Goal: Information Seeking & Learning: Learn about a topic

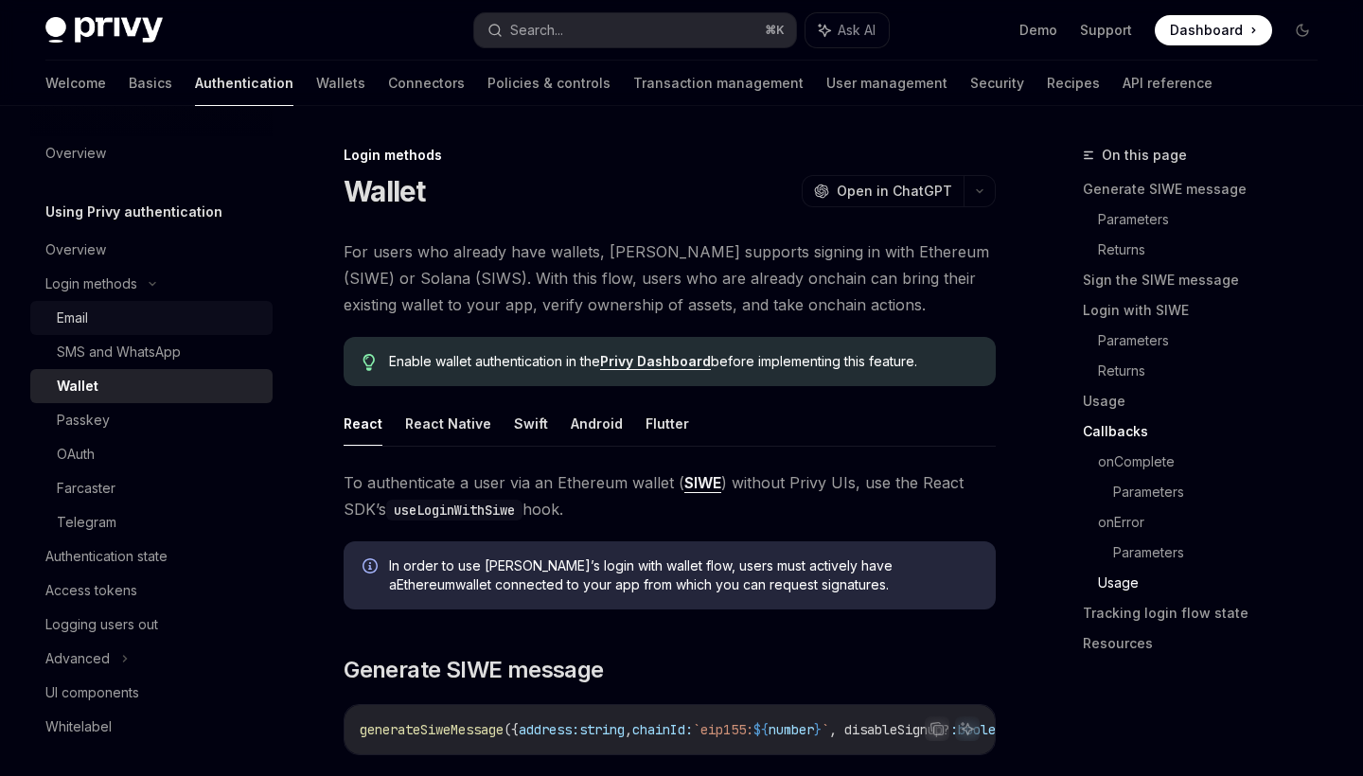
scroll to position [4278, 0]
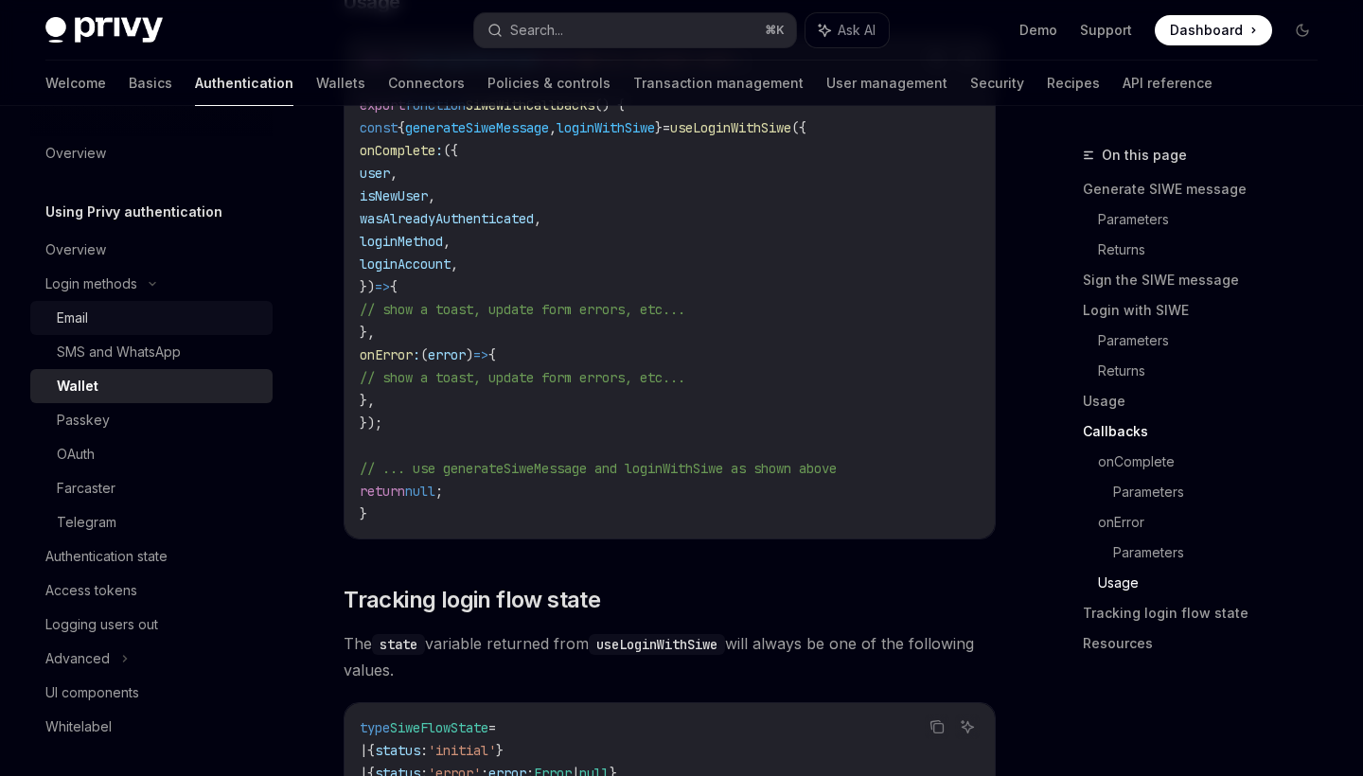
click at [92, 315] on div "Email" at bounding box center [159, 318] width 204 height 23
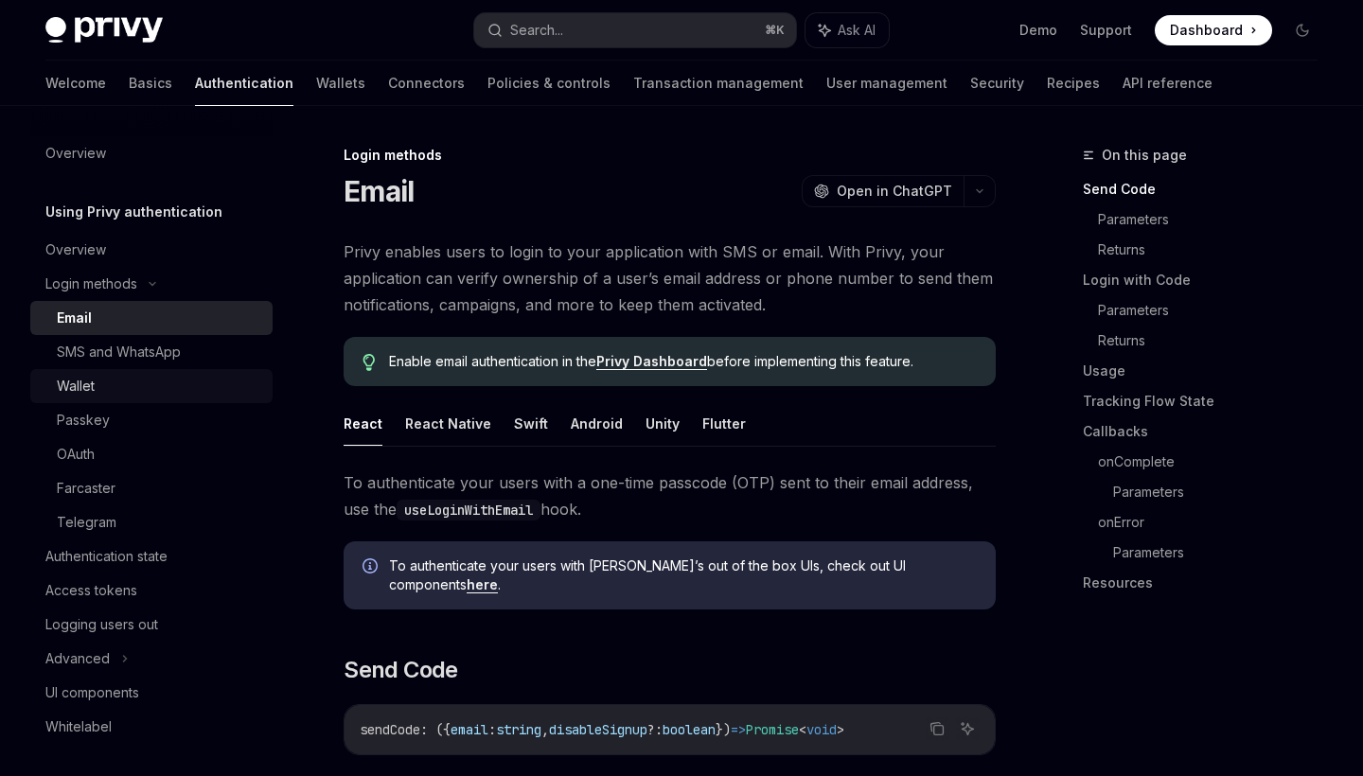
type textarea "*"
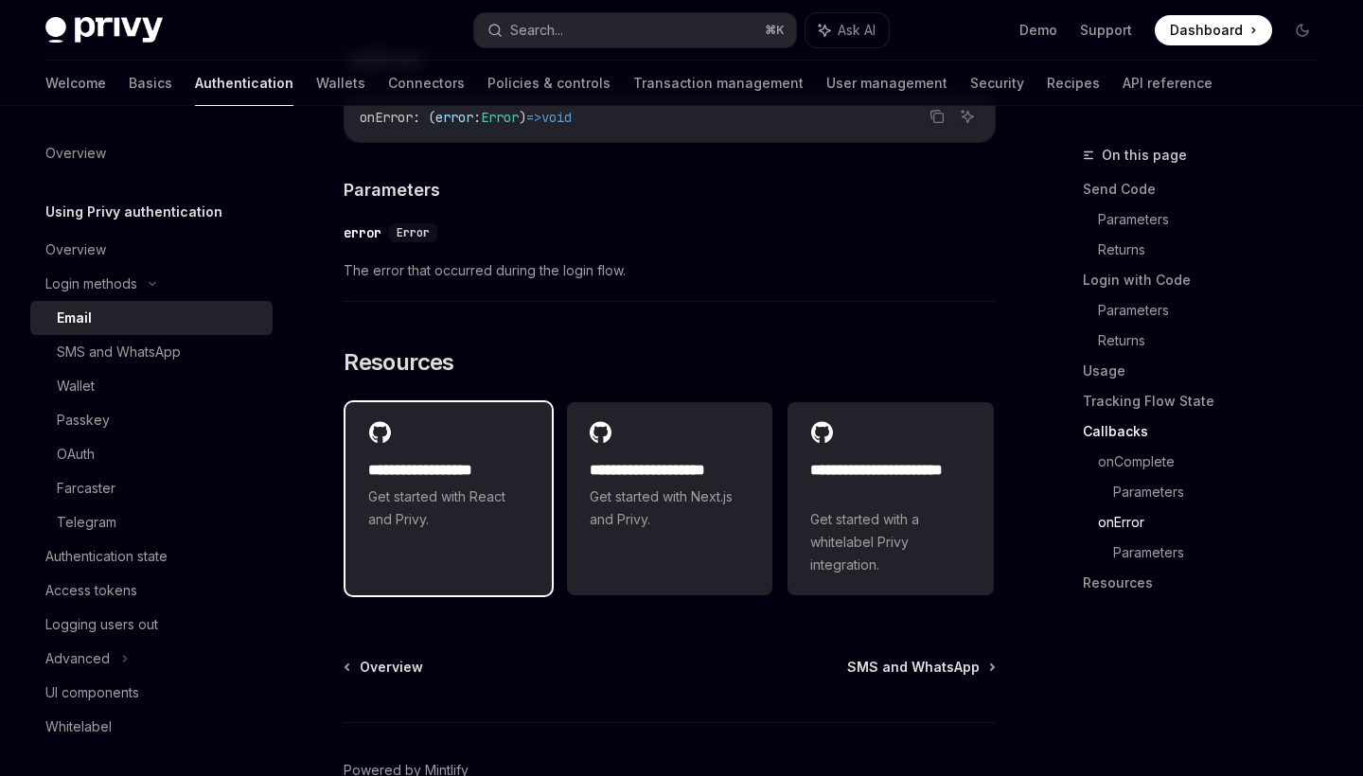
scroll to position [3769, 0]
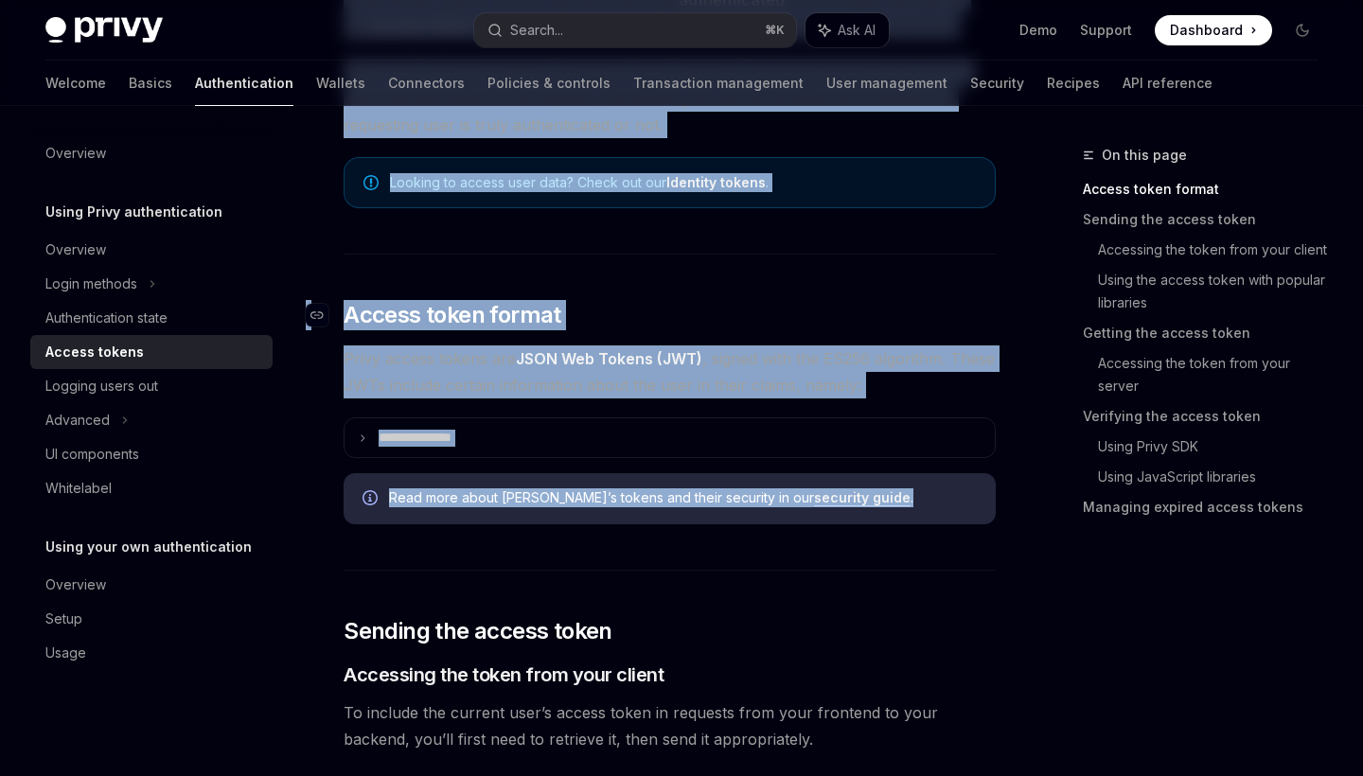
scroll to position [309, 0]
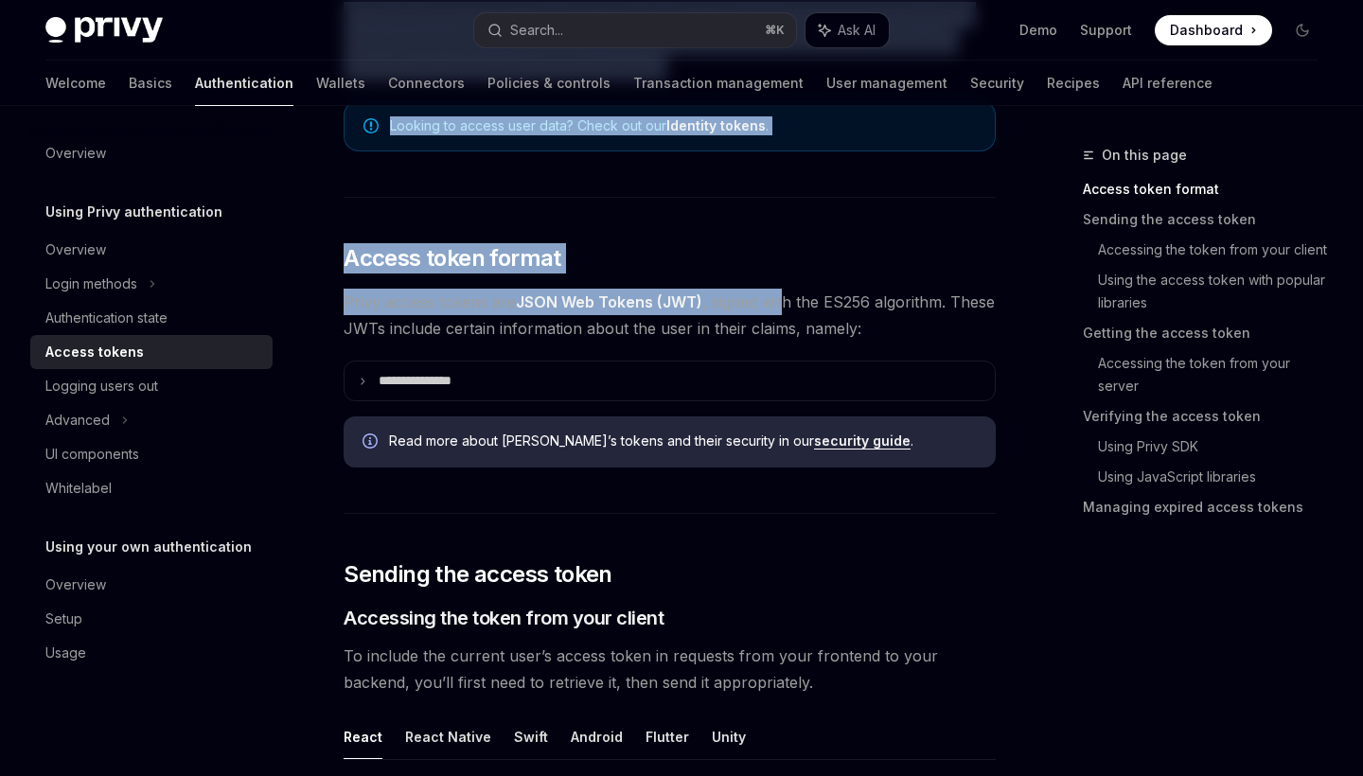
drag, startPoint x: 338, startPoint y: 250, endPoint x: 786, endPoint y: 308, distance: 451.4
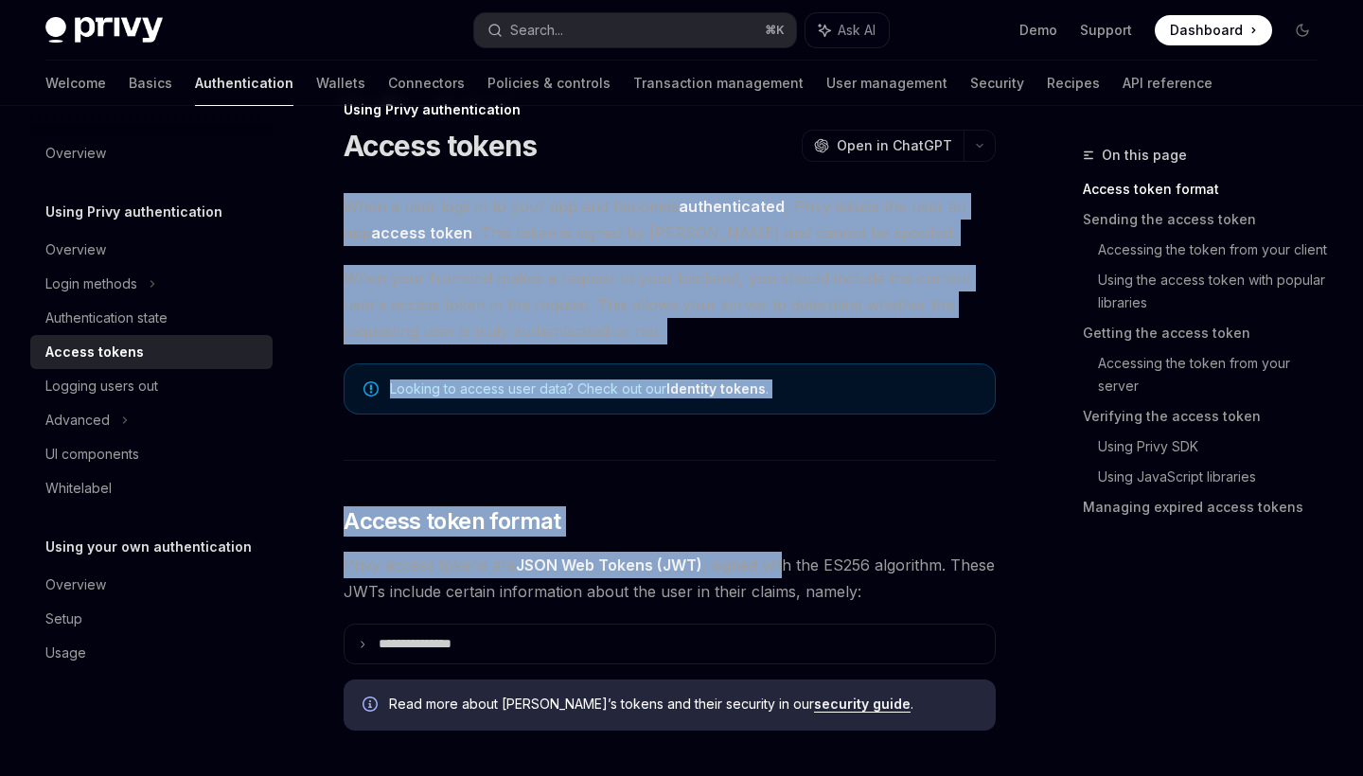
scroll to position [0, 0]
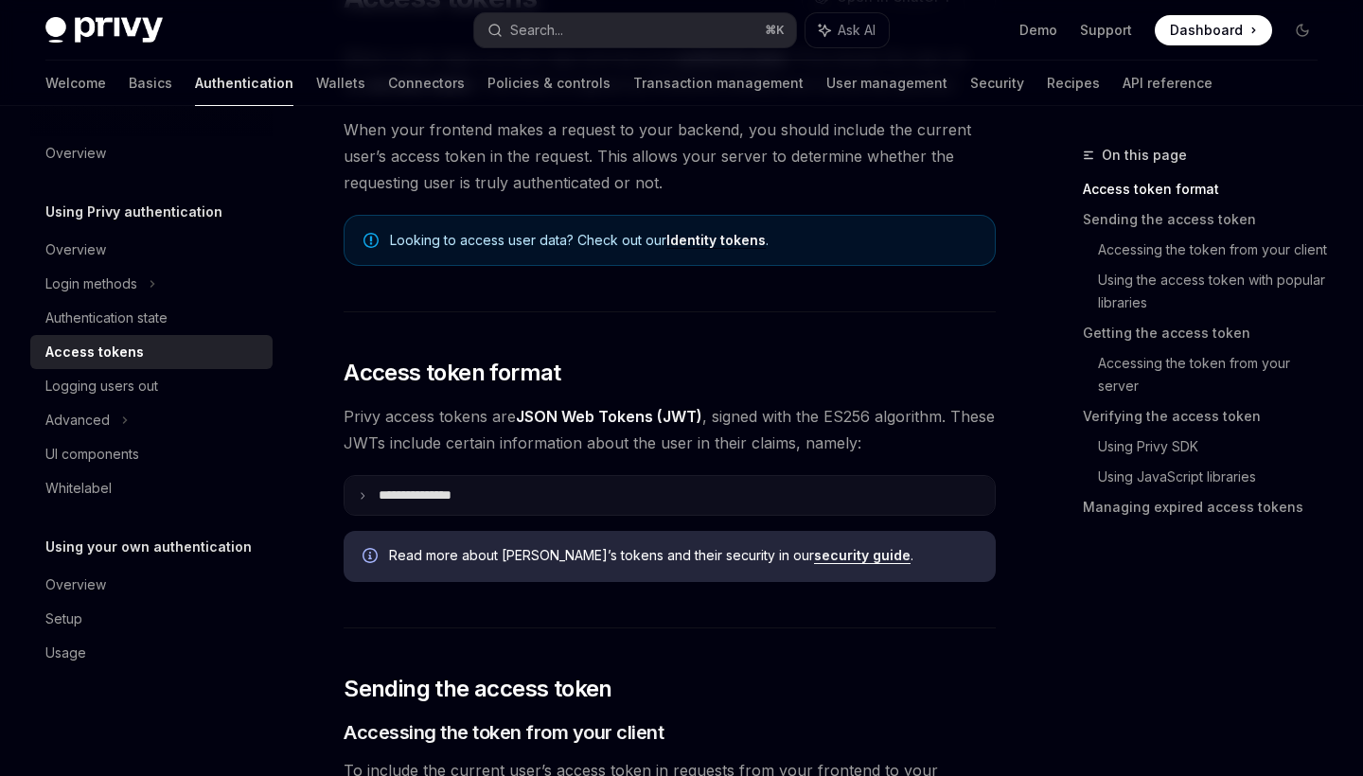
scroll to position [204, 0]
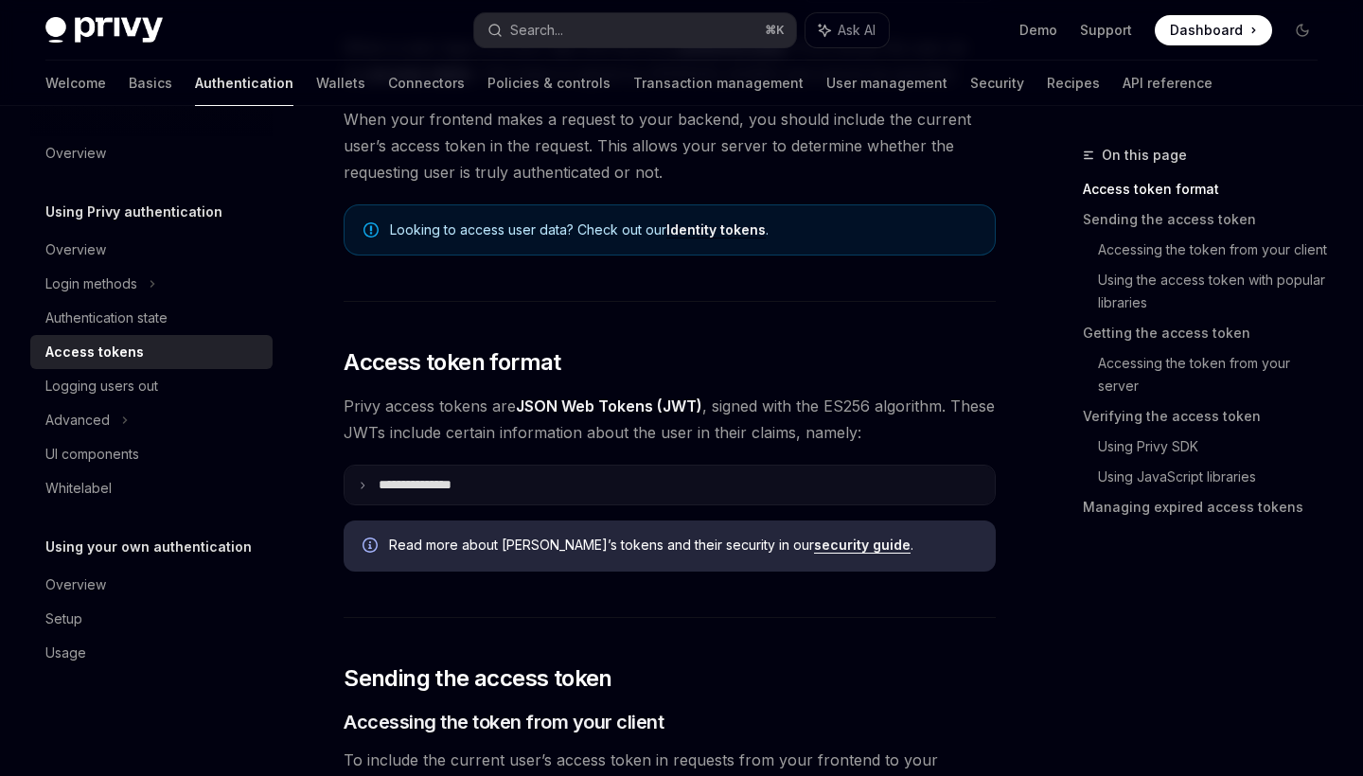
click at [362, 485] on icon at bounding box center [362, 485] width 9 height 9
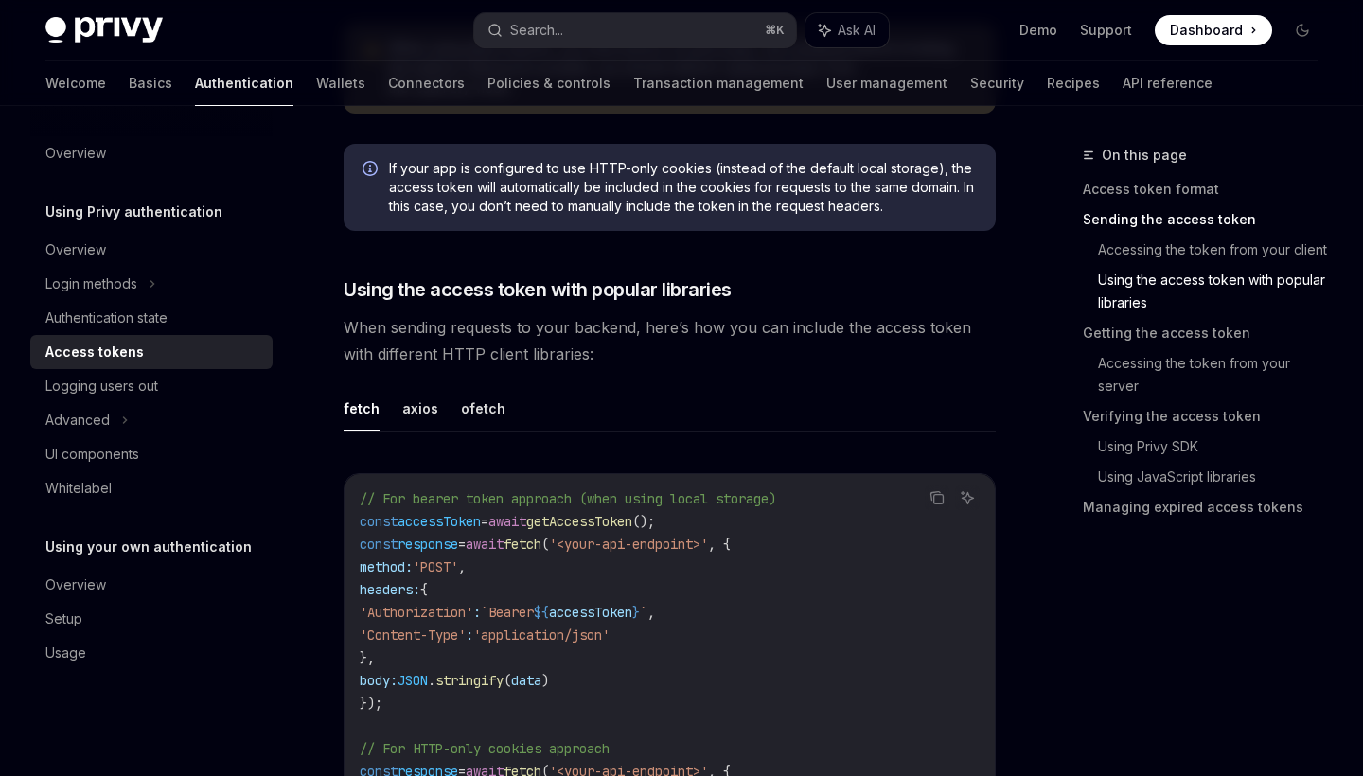
scroll to position [2112, 0]
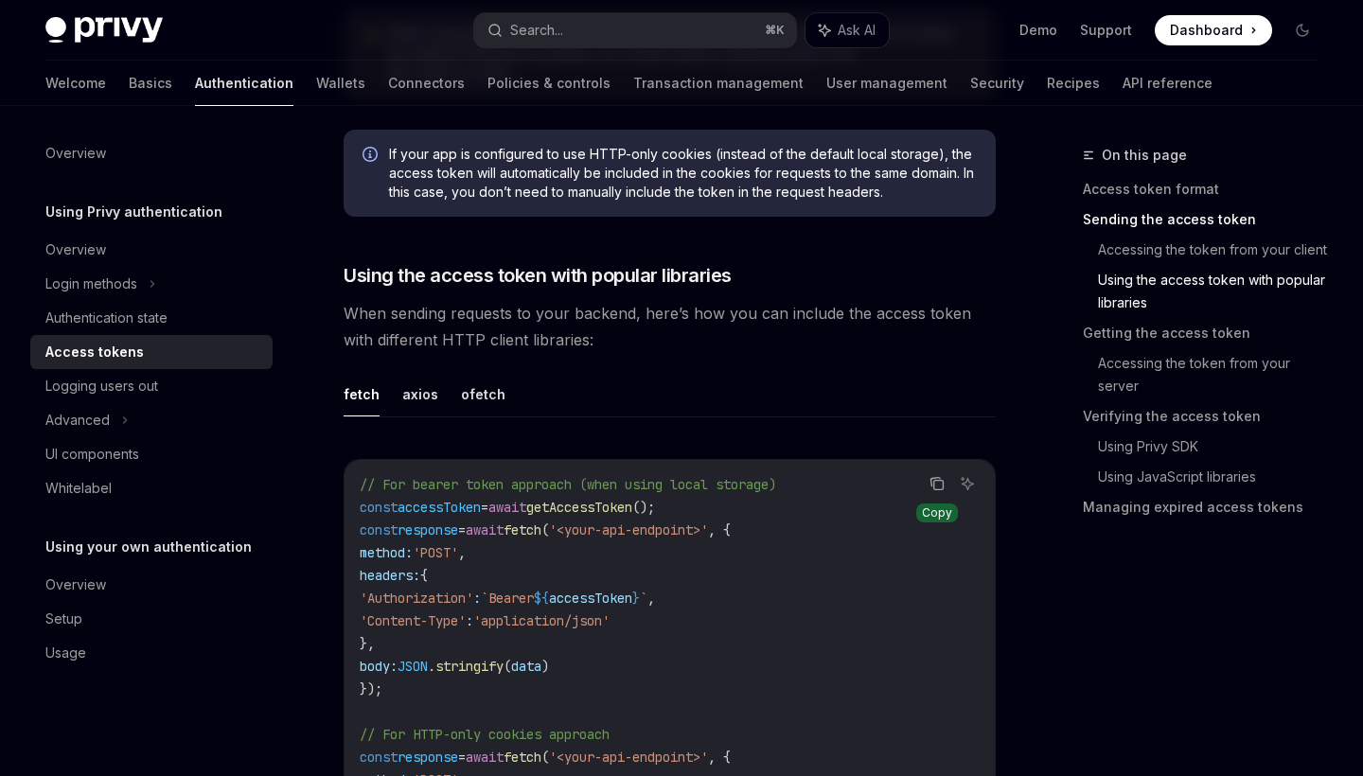
click at [935, 482] on icon "Copy the contents from the code block" at bounding box center [936, 483] width 15 height 15
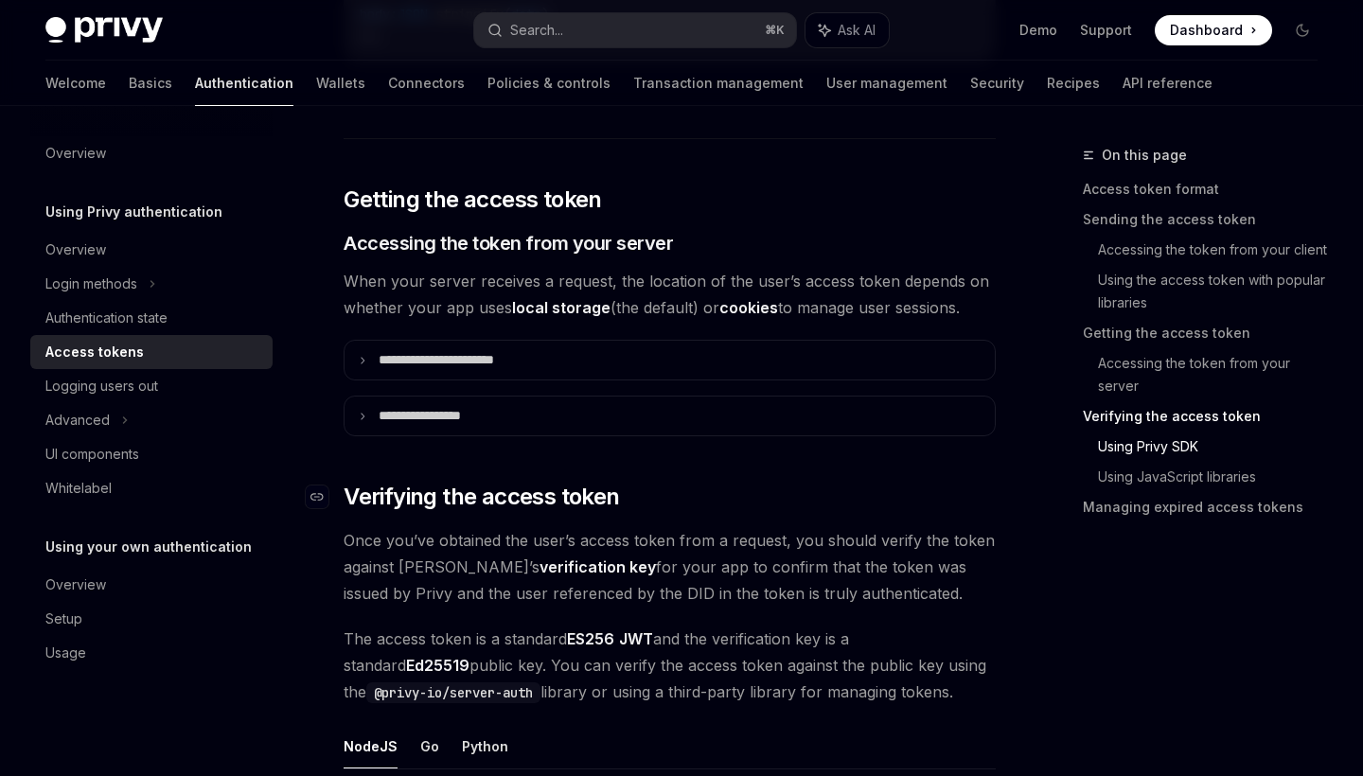
scroll to position [2988, 0]
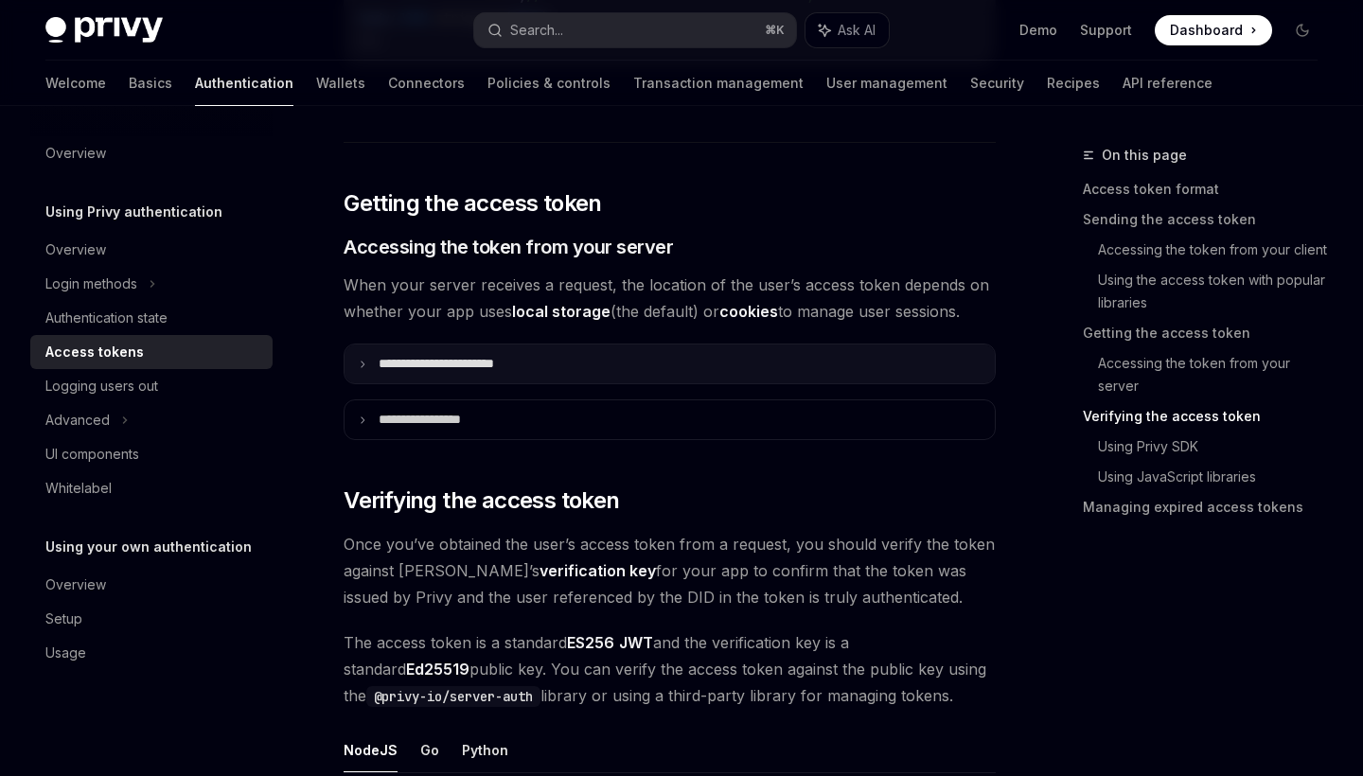
click at [359, 366] on icon at bounding box center [362, 364] width 9 height 9
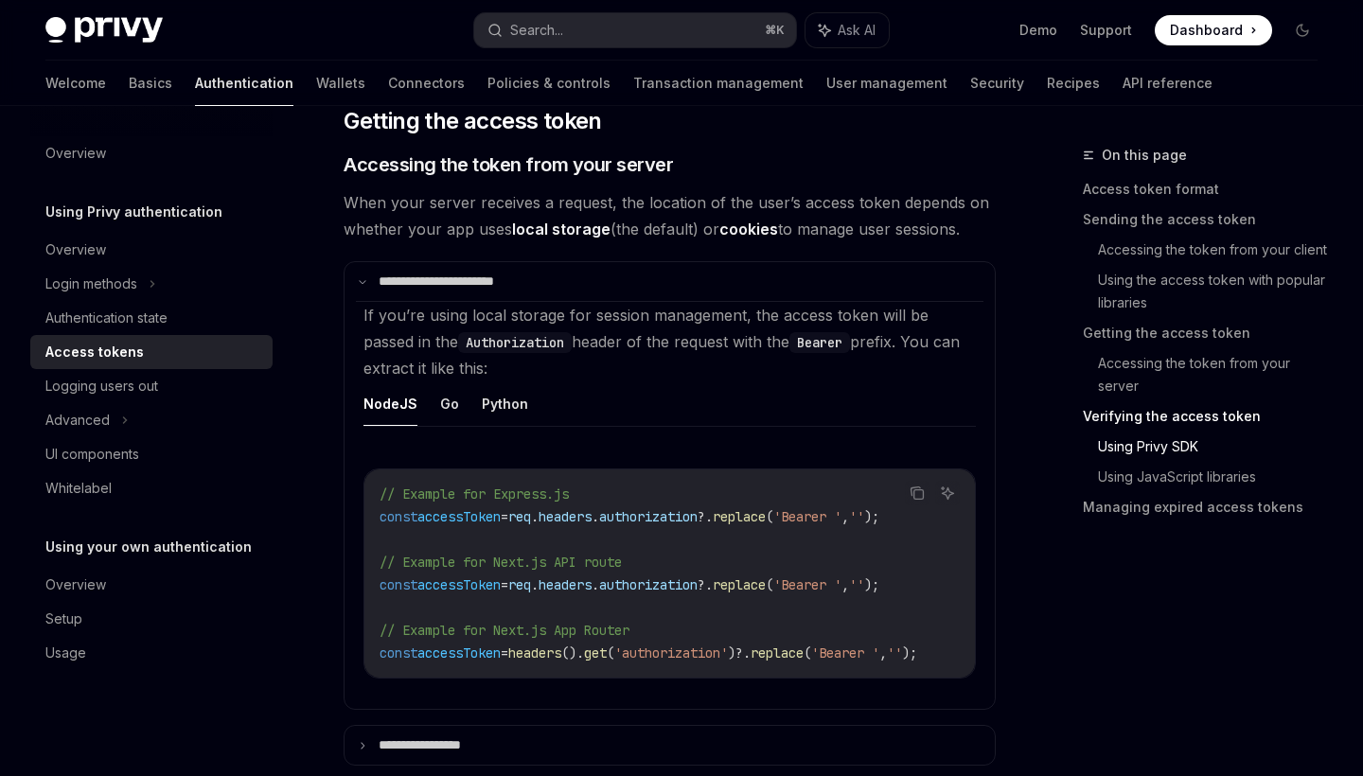
scroll to position [3068, 0]
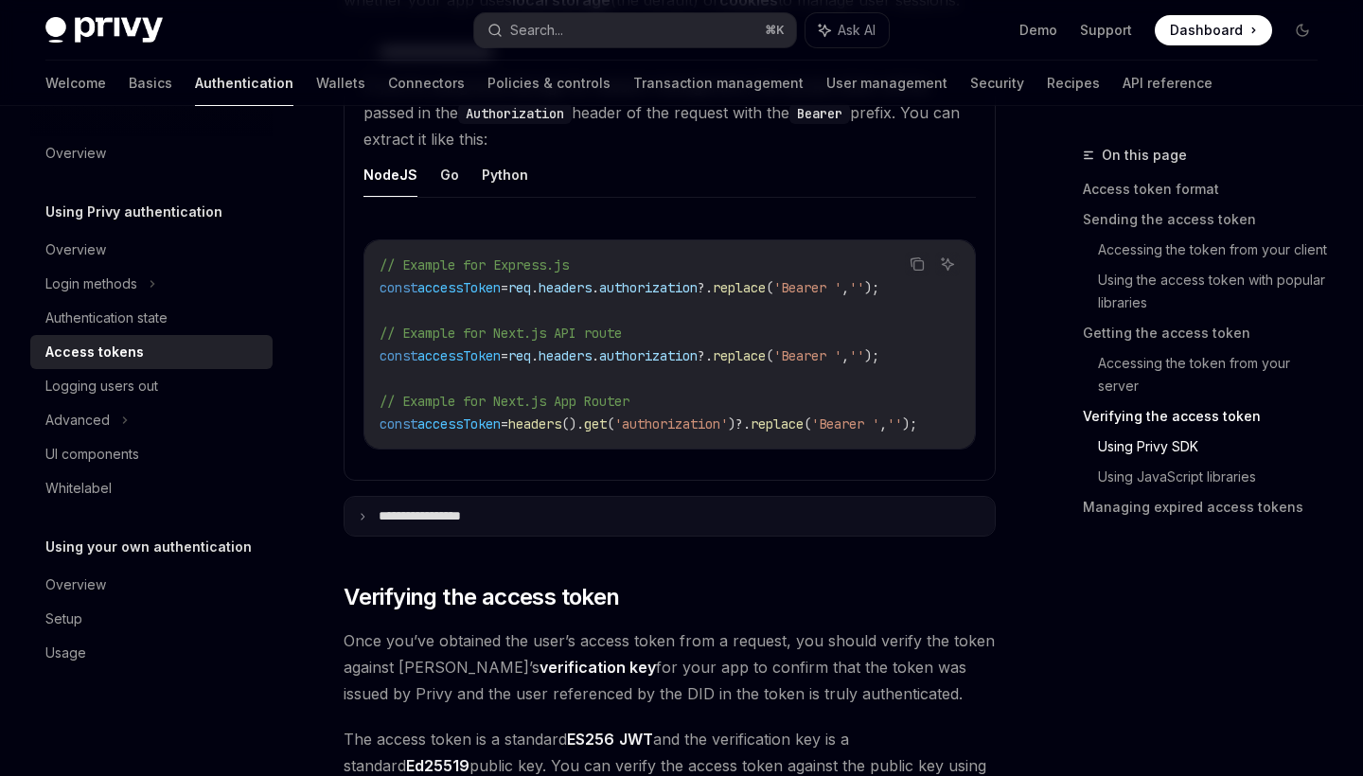
click at [453, 523] on p "**********" at bounding box center [438, 516] width 119 height 16
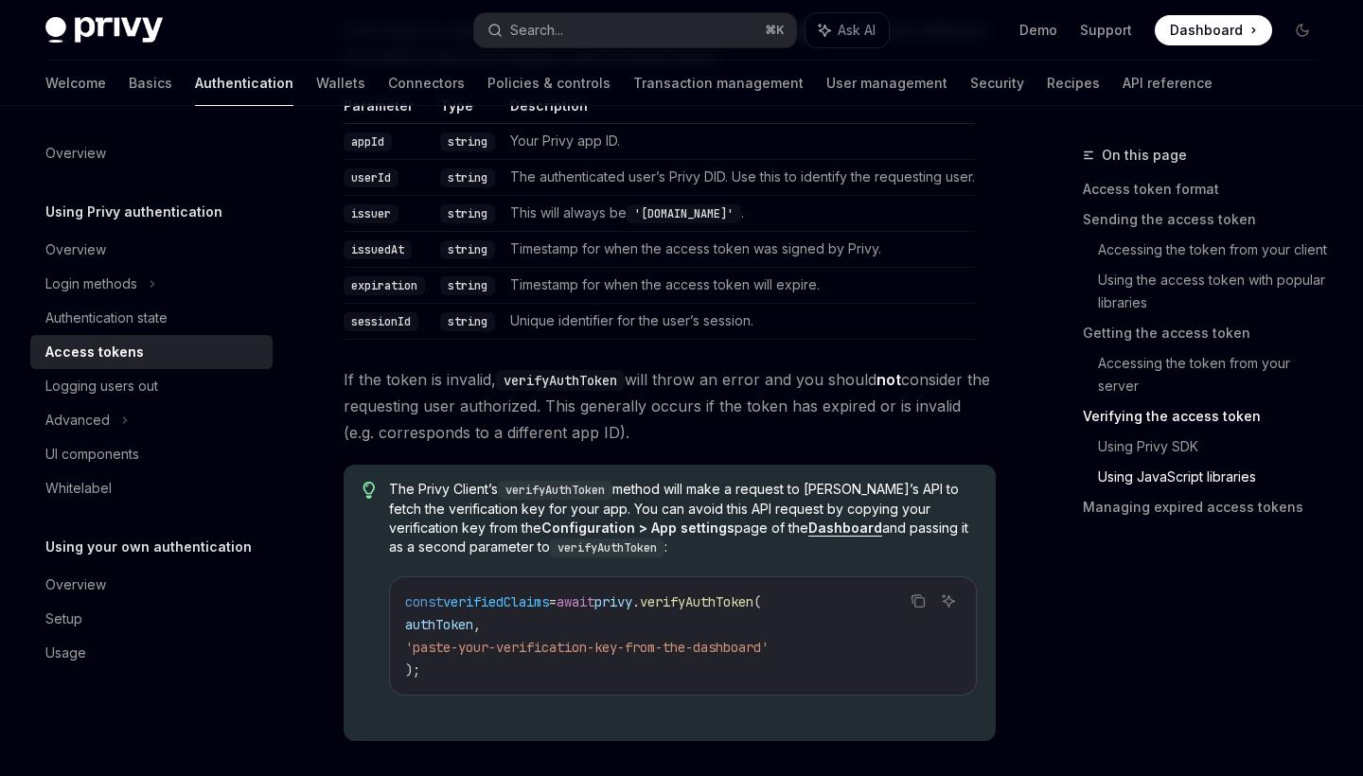
scroll to position [4855, 0]
